Goal: Information Seeking & Learning: Learn about a topic

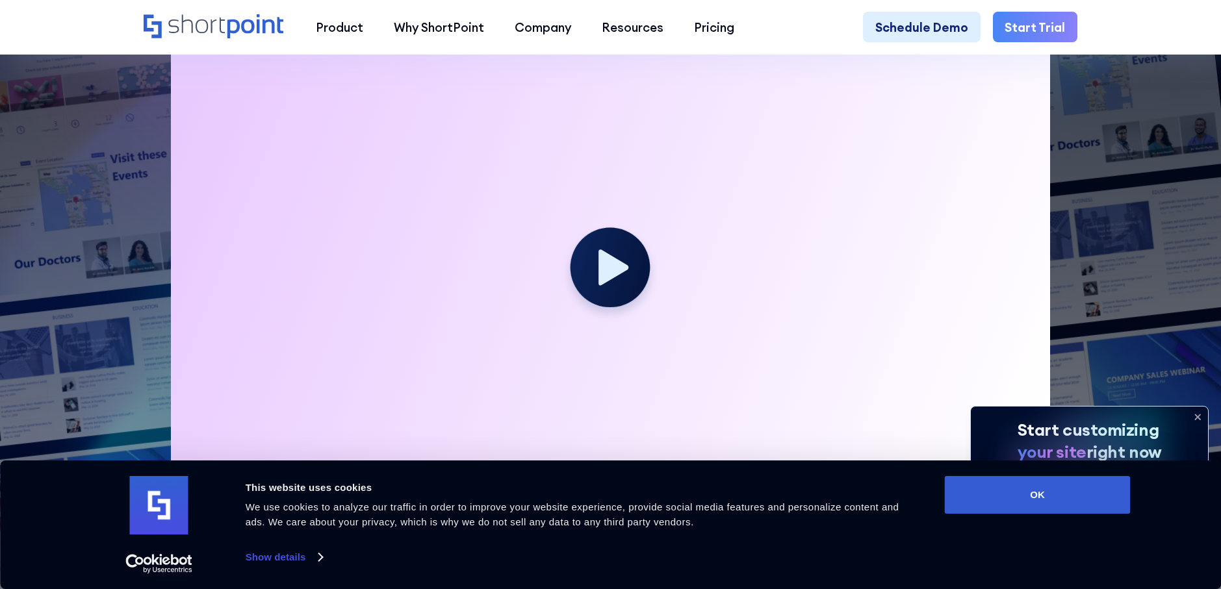
scroll to position [650, 0]
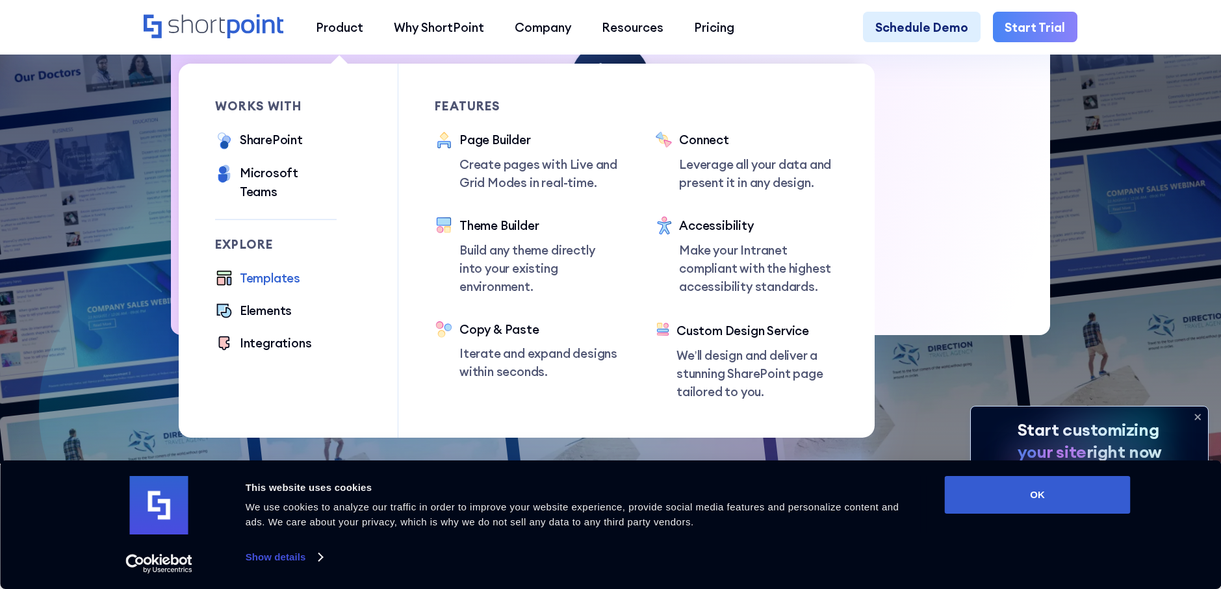
click at [271, 269] on div "Templates" at bounding box center [270, 278] width 60 height 18
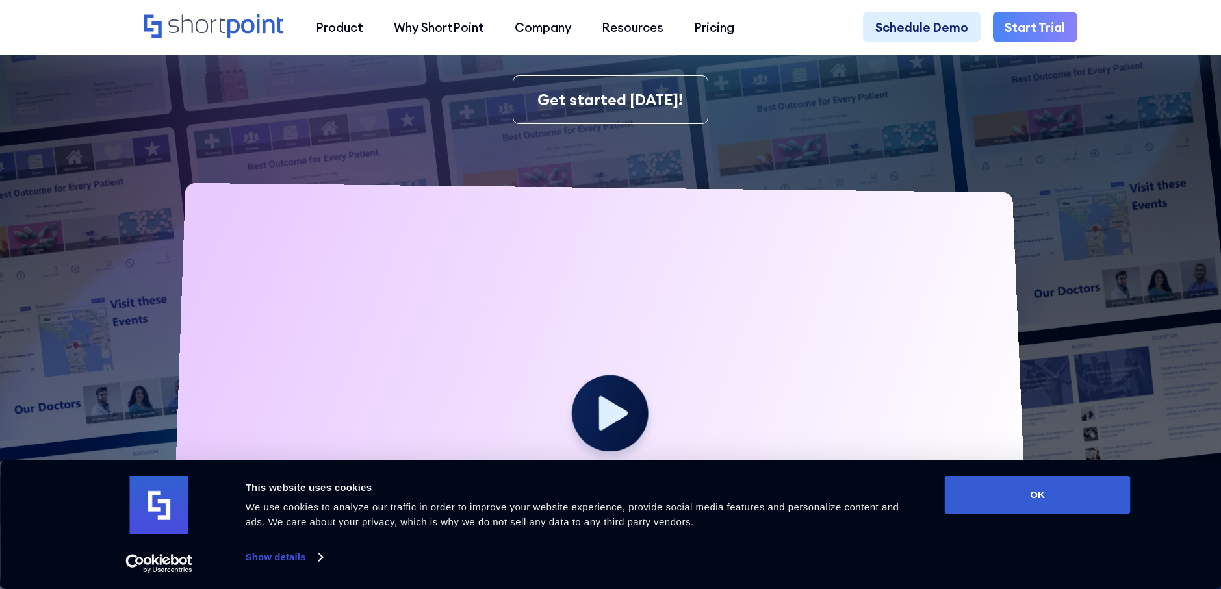
scroll to position [325, 0]
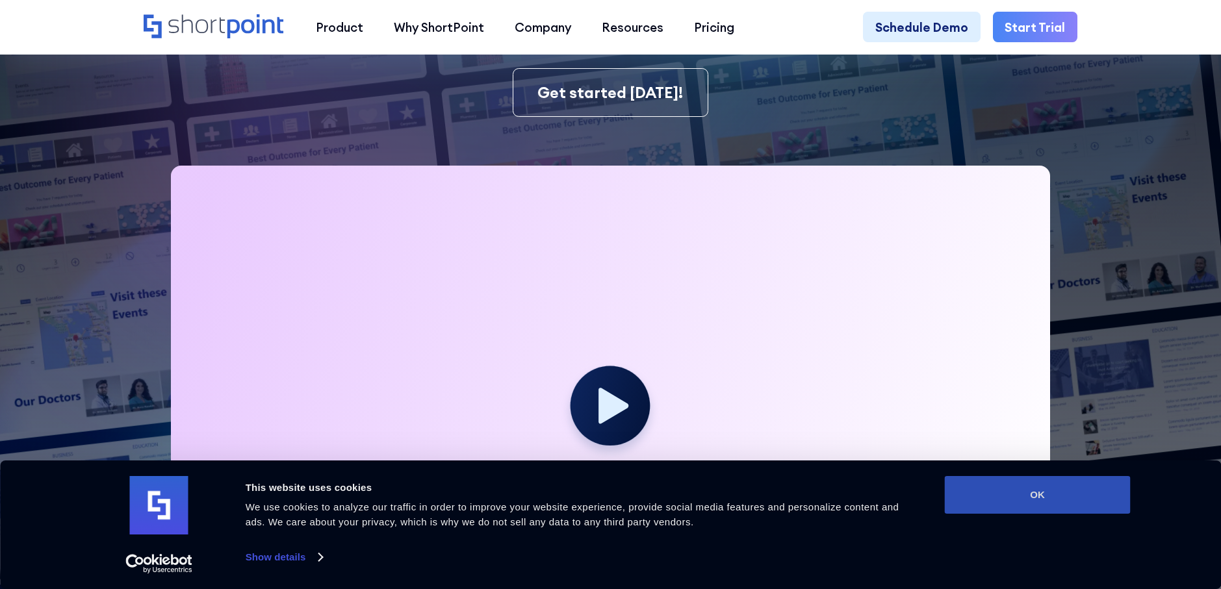
click at [1003, 502] on button "OK" at bounding box center [1038, 495] width 186 height 38
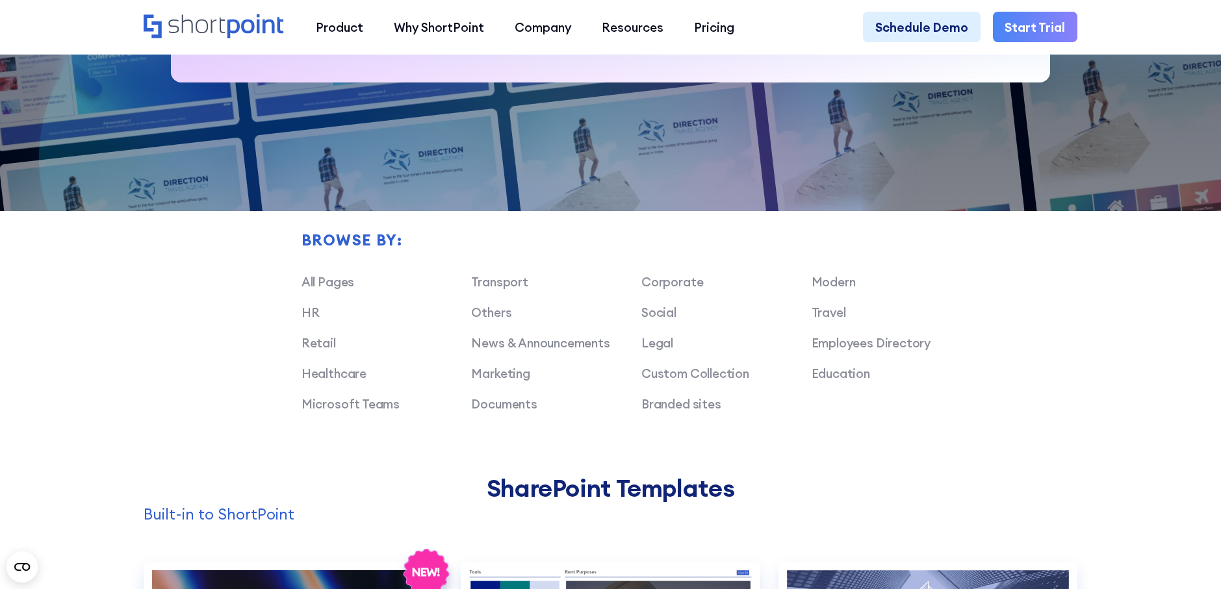
scroll to position [910, 0]
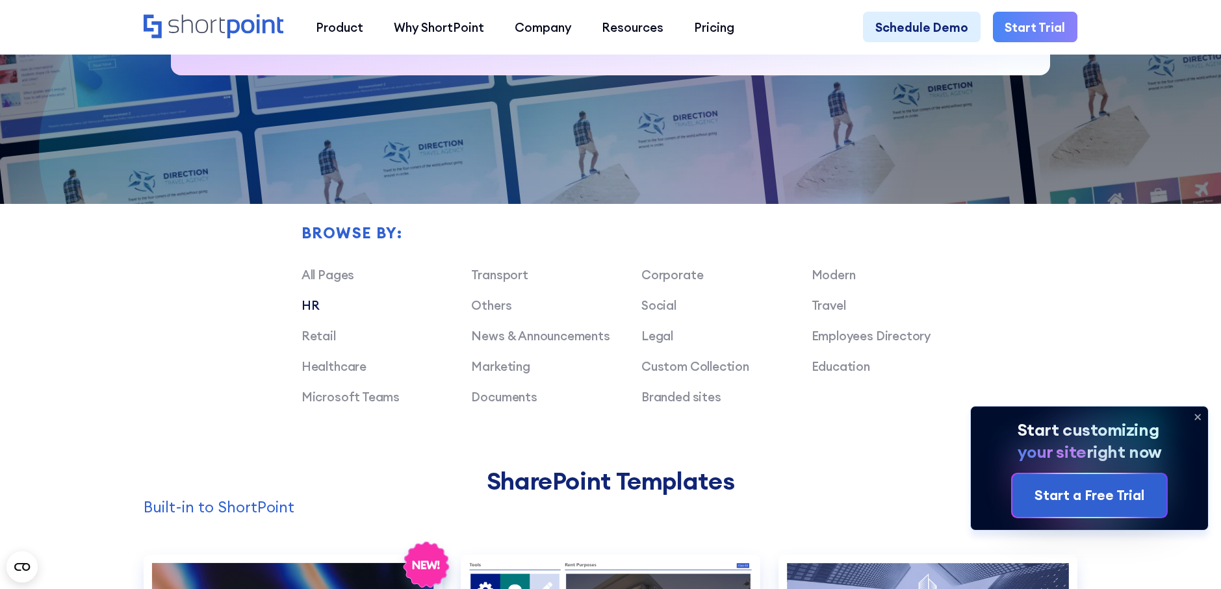
click at [308, 313] on link "HR" at bounding box center [311, 306] width 18 height 16
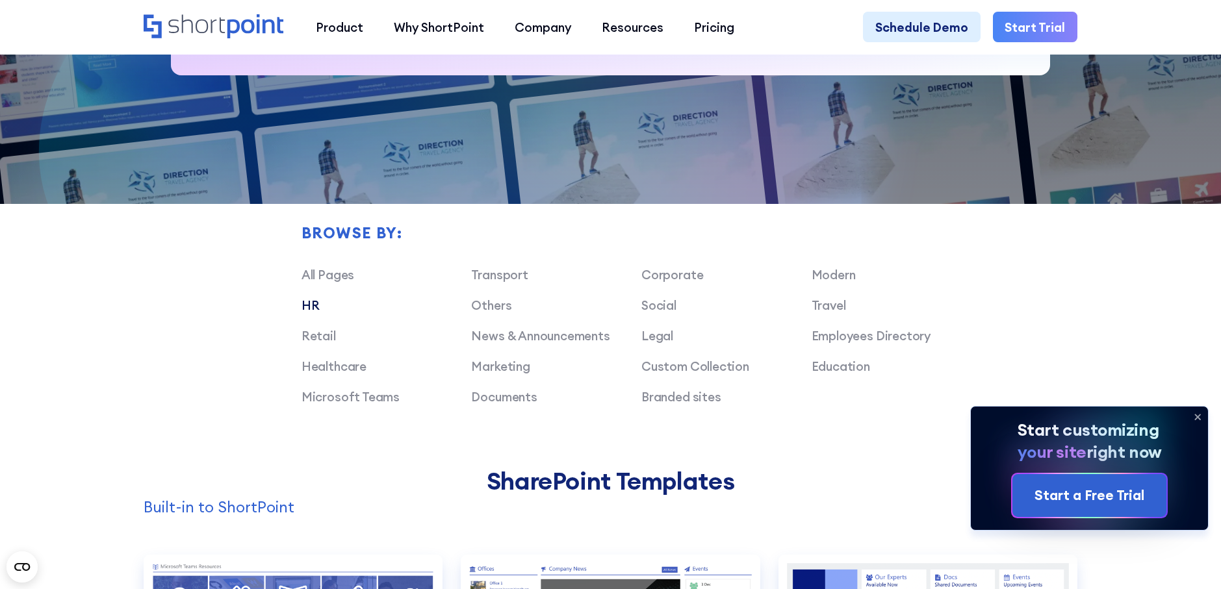
click at [308, 312] on link "HR" at bounding box center [311, 306] width 18 height 16
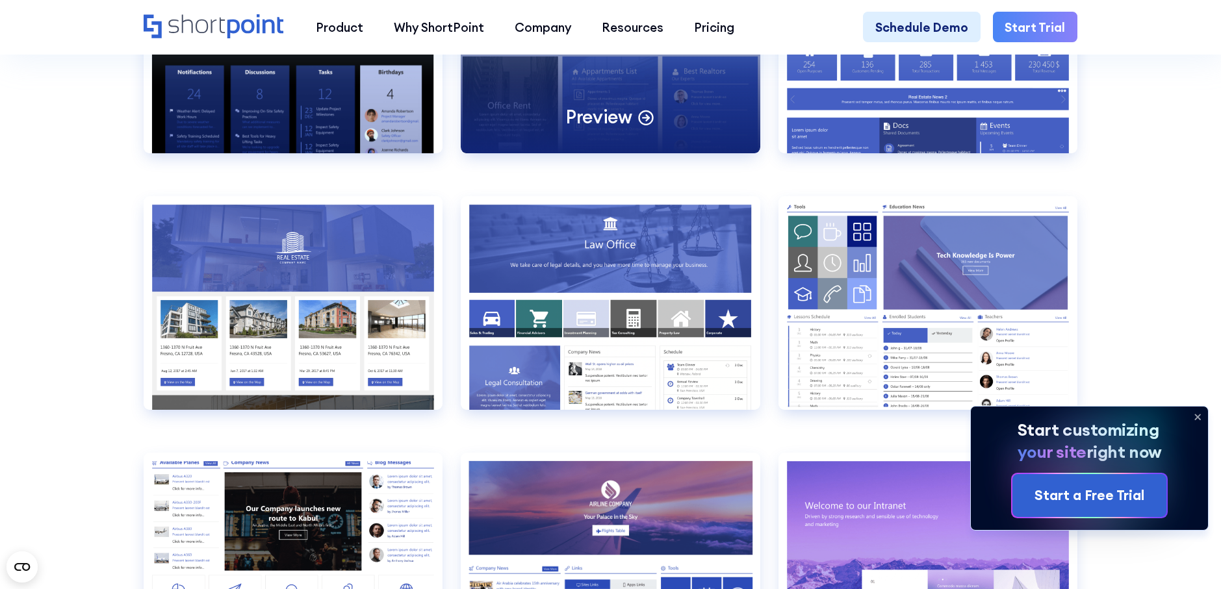
scroll to position [1495, 0]
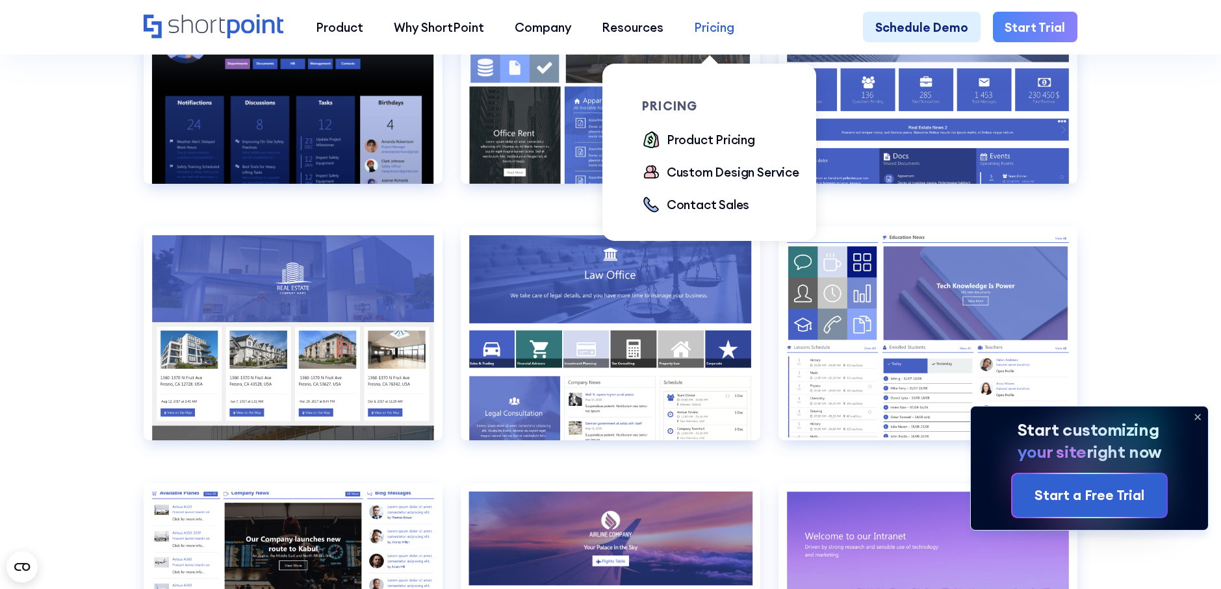
click at [699, 32] on div "Pricing" at bounding box center [714, 27] width 40 height 18
click at [712, 136] on div "Product Pricing" at bounding box center [711, 140] width 88 height 18
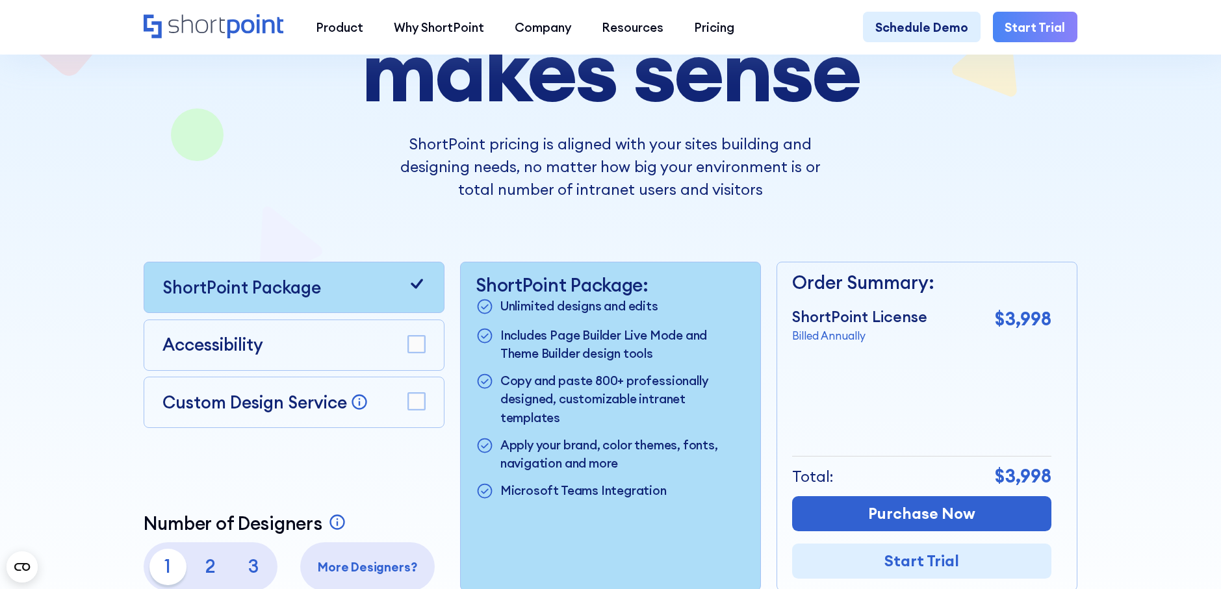
scroll to position [260, 0]
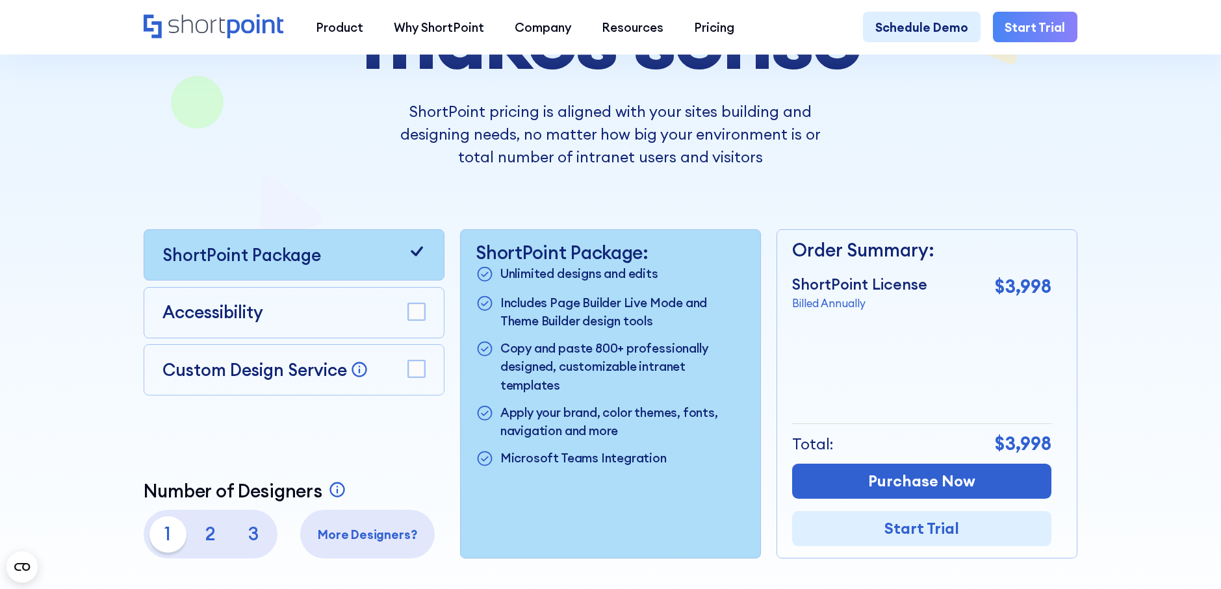
click at [257, 538] on p "3" at bounding box center [253, 535] width 36 height 36
click at [209, 540] on p "2" at bounding box center [210, 535] width 36 height 36
click at [166, 544] on p "1" at bounding box center [167, 535] width 36 height 36
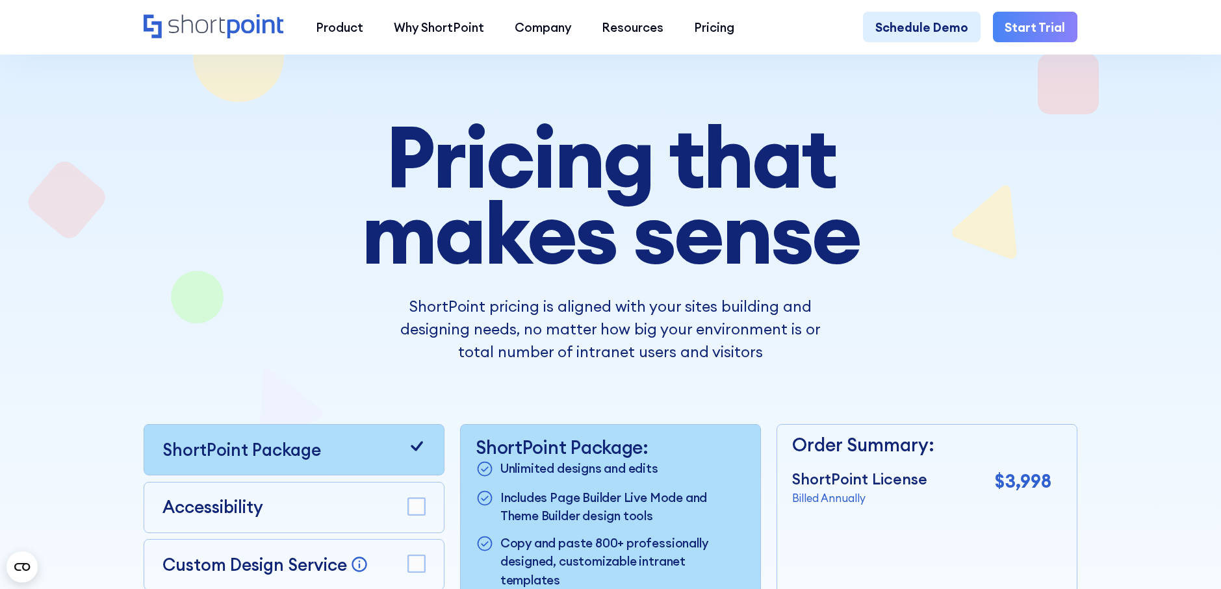
scroll to position [0, 0]
